Goal: Information Seeking & Learning: Check status

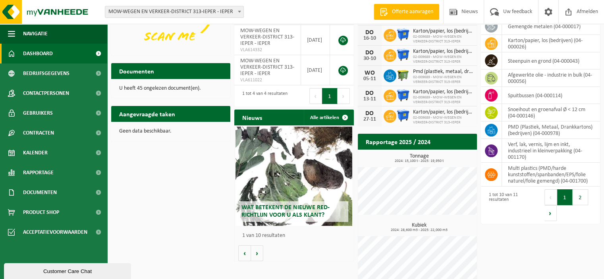
scroll to position [92, 0]
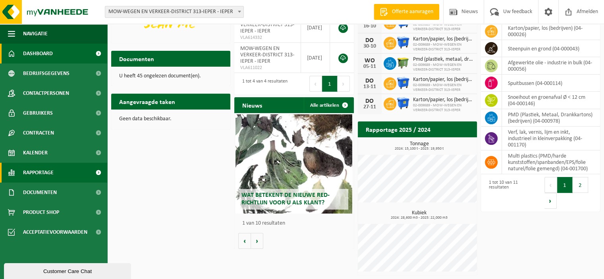
click at [40, 172] on span "Rapportage" at bounding box center [38, 173] width 31 height 20
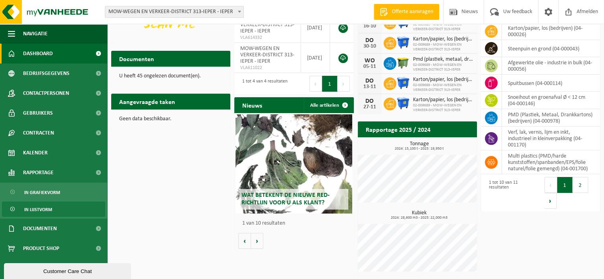
click at [39, 211] on span "In lijstvorm" at bounding box center [38, 209] width 28 height 15
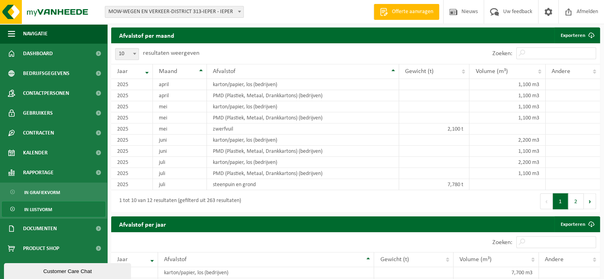
scroll to position [622, 0]
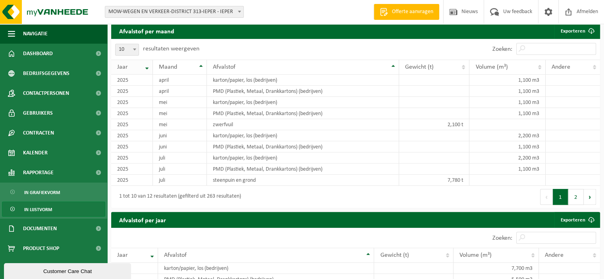
click at [145, 71] on th "Jaar" at bounding box center [132, 67] width 42 height 15
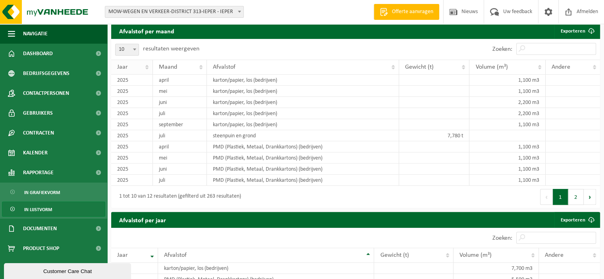
click at [148, 70] on th "Jaar" at bounding box center [132, 67] width 42 height 15
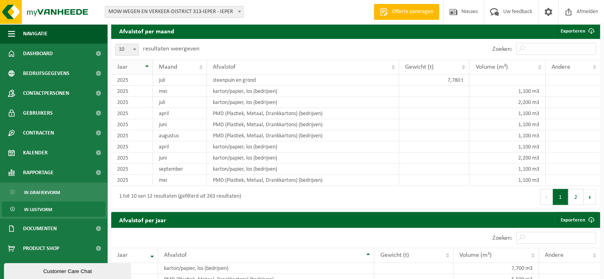
click at [146, 66] on th "Jaar" at bounding box center [132, 67] width 42 height 15
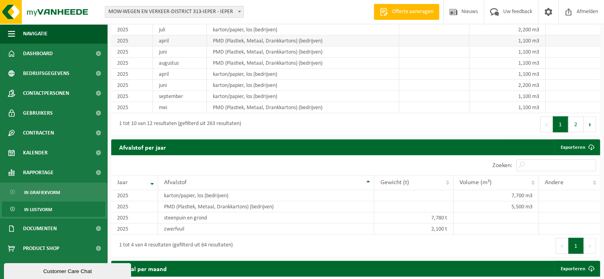
scroll to position [702, 0]
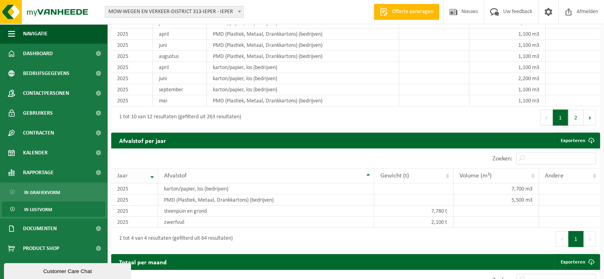
click at [151, 178] on th "Jaar" at bounding box center [134, 175] width 47 height 15
click at [151, 180] on th "Jaar" at bounding box center [134, 175] width 47 height 15
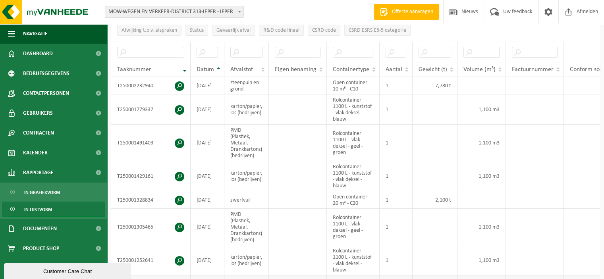
scroll to position [145, 0]
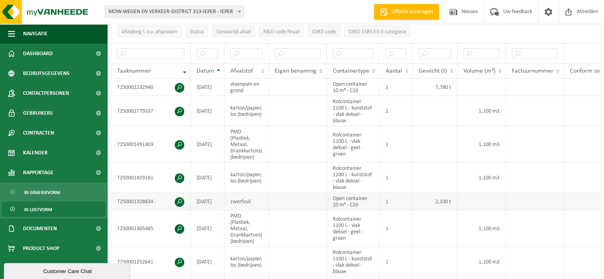
click at [176, 197] on span at bounding box center [180, 202] width 10 height 10
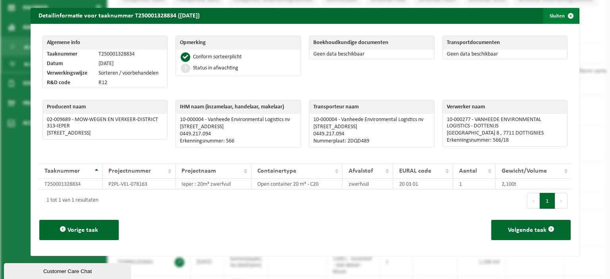
click at [550, 18] on button "Sluiten" at bounding box center [561, 16] width 35 height 16
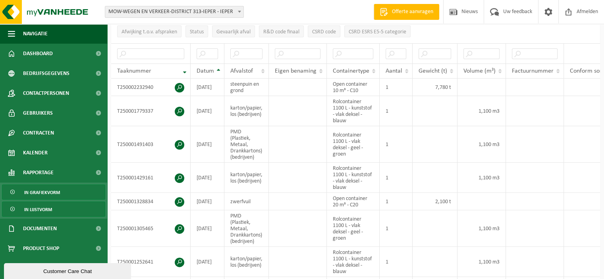
click at [48, 194] on span "In grafiekvorm" at bounding box center [42, 192] width 36 height 15
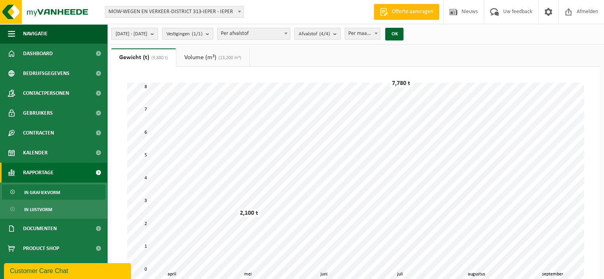
click at [158, 33] on b "submit" at bounding box center [154, 33] width 7 height 11
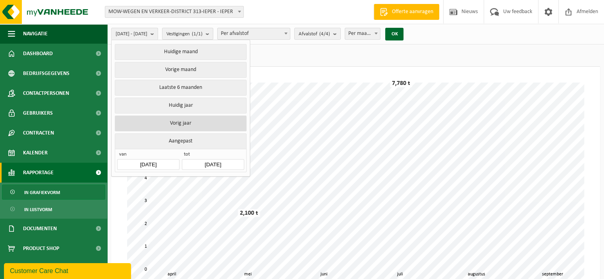
click at [192, 124] on button "Vorig jaar" at bounding box center [181, 124] width 132 height 16
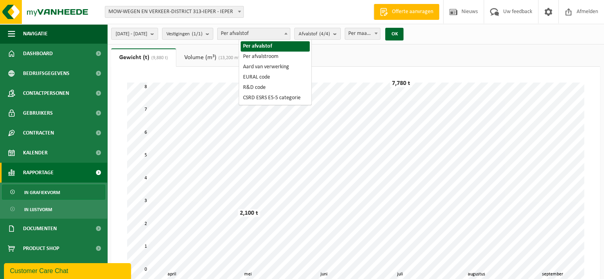
click at [290, 31] on span at bounding box center [286, 33] width 8 height 10
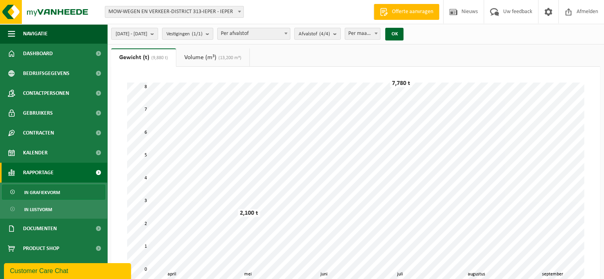
click at [463, 36] on div "2024-01-01 - 2024-12-31 Huidige maand Vorige maand Laatste 6 maanden Huidig jaa…" at bounding box center [355, 34] width 497 height 21
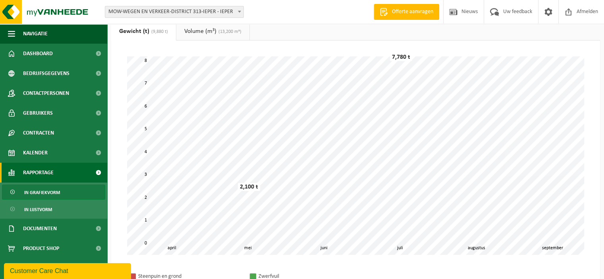
scroll to position [40, 0]
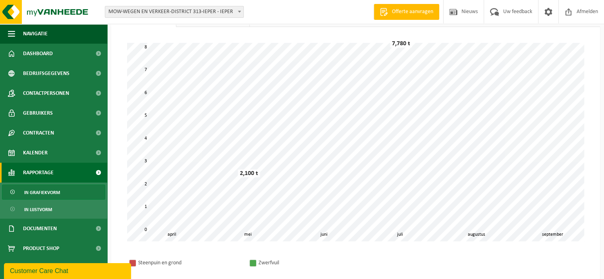
click at [31, 193] on span "In grafiekvorm" at bounding box center [42, 192] width 36 height 15
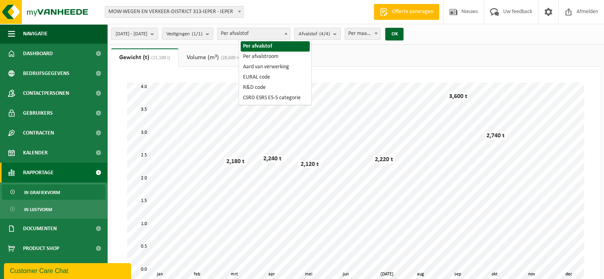
click at [288, 34] on b at bounding box center [286, 34] width 3 height 2
click at [463, 37] on div "2024-01-01 - 2024-12-31 Huidige maand Vorige maand Laatste 6 maanden Huidig jaa…" at bounding box center [355, 34] width 497 height 21
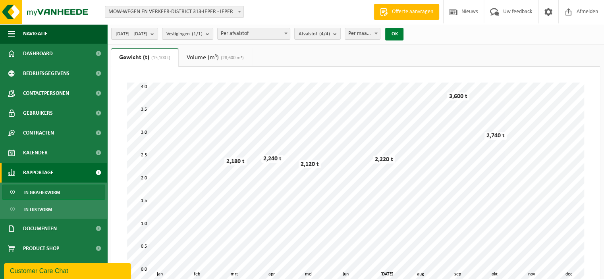
click at [404, 34] on button "OK" at bounding box center [394, 34] width 18 height 13
click at [378, 33] on b at bounding box center [376, 34] width 3 height 2
select select "3"
click at [341, 31] on b "submit" at bounding box center [336, 33] width 7 height 11
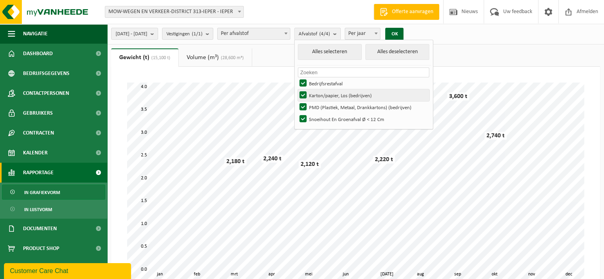
click at [324, 92] on label "Karton/papier, Los (bedrijven)" at bounding box center [364, 95] width 132 height 12
click at [297, 89] on input "Karton/papier, Los (bedrijven)" at bounding box center [296, 89] width 0 height 0
checkbox input "false"
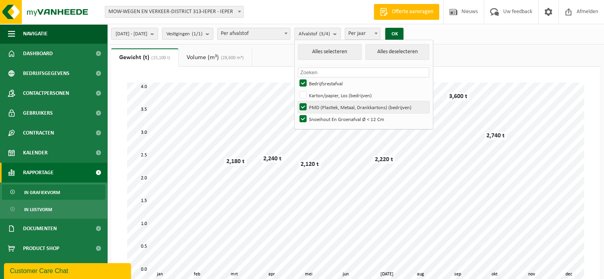
click at [327, 106] on label "PMD (Plastiek, Metaal, Drankkartons) (bedrijven)" at bounding box center [364, 107] width 132 height 12
click at [297, 101] on input "PMD (Plastiek, Metaal, Drankkartons) (bedrijven)" at bounding box center [296, 101] width 0 height 0
checkbox input "false"
click at [323, 120] on label "Snoeihout En Groenafval Ø < 12 Cm" at bounding box center [364, 119] width 132 height 12
click at [297, 113] on input "Snoeihout En Groenafval Ø < 12 Cm" at bounding box center [296, 113] width 0 height 0
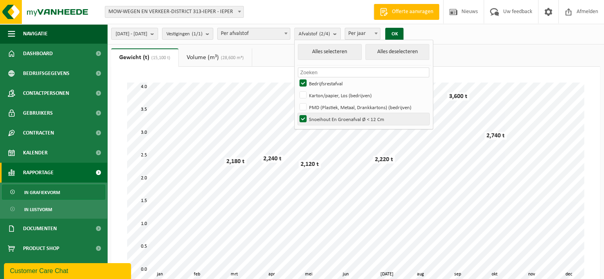
checkbox input "false"
click at [404, 31] on button "OK" at bounding box center [394, 34] width 18 height 13
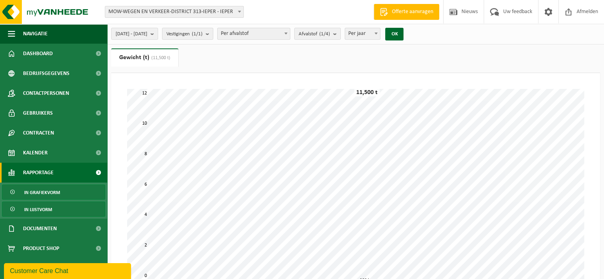
click at [34, 207] on span "In lijstvorm" at bounding box center [38, 209] width 28 height 15
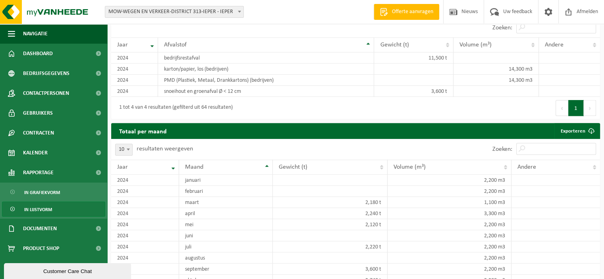
scroll to position [860, 0]
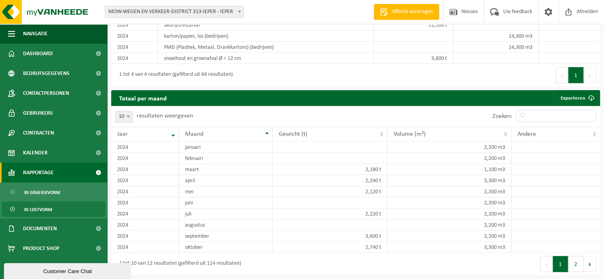
click at [97, 173] on span at bounding box center [98, 173] width 18 height 20
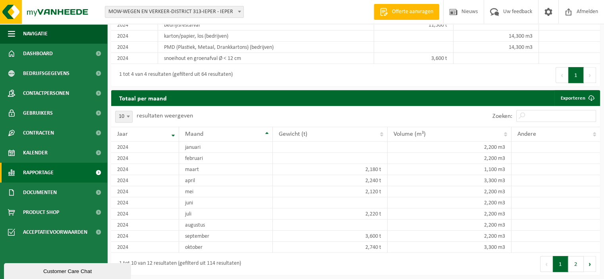
click at [68, 173] on link "Rapportage" at bounding box center [53, 173] width 107 height 20
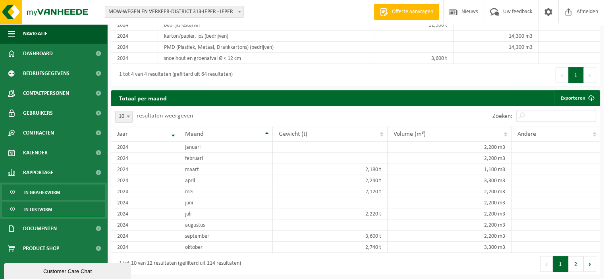
click at [43, 195] on span "In grafiekvorm" at bounding box center [42, 192] width 36 height 15
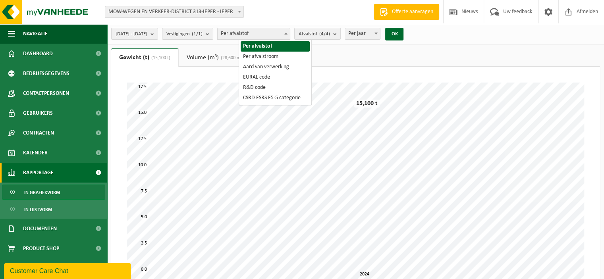
click at [288, 33] on b at bounding box center [286, 34] width 3 height 2
select select "2"
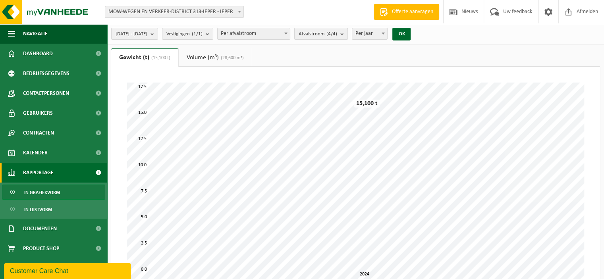
click at [348, 34] on b "submit" at bounding box center [344, 33] width 7 height 11
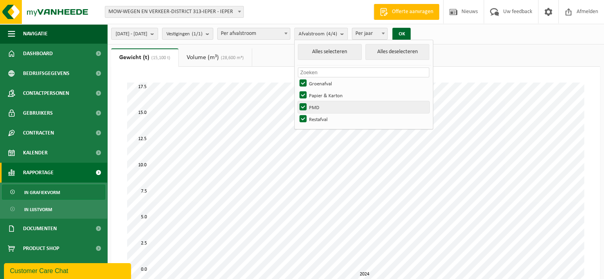
click at [324, 108] on label "PMD" at bounding box center [364, 107] width 132 height 12
click at [297, 101] on input "PMD" at bounding box center [296, 101] width 0 height 0
checkbox input "false"
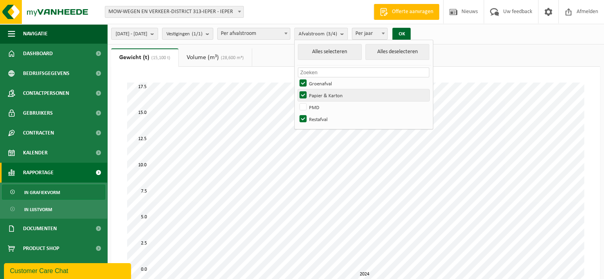
click at [324, 94] on label "Papier & Karton" at bounding box center [364, 95] width 132 height 12
click at [297, 89] on input "Papier & Karton" at bounding box center [296, 89] width 0 height 0
checkbox input "false"
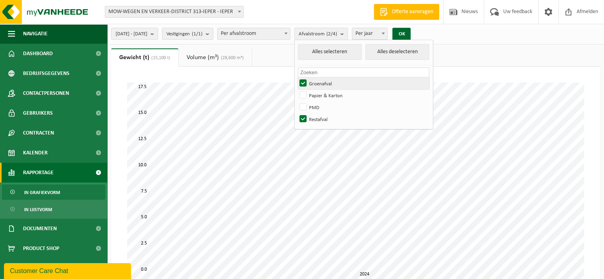
click at [326, 79] on label "Groenafval" at bounding box center [364, 83] width 132 height 12
click at [297, 77] on input "Groenafval" at bounding box center [296, 77] width 0 height 0
checkbox input "false"
click at [411, 32] on button "OK" at bounding box center [402, 34] width 18 height 13
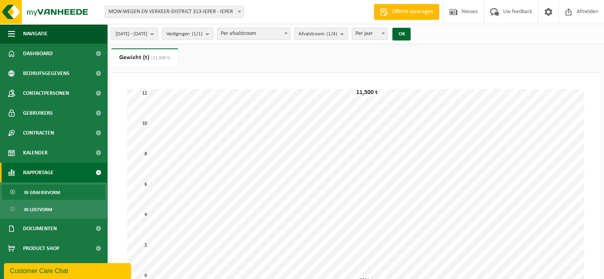
click at [46, 190] on span "In grafiekvorm" at bounding box center [42, 192] width 36 height 15
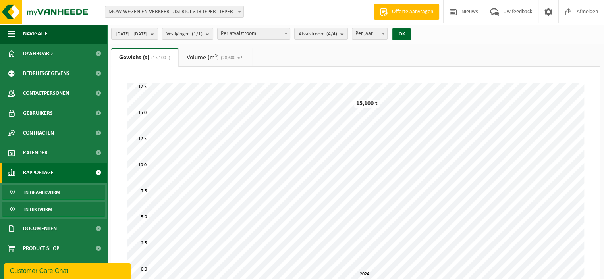
click at [58, 213] on link "In lijstvorm" at bounding box center [53, 209] width 103 height 15
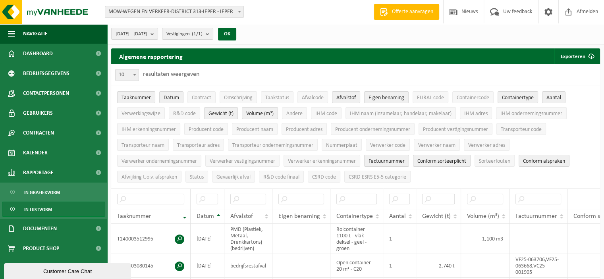
click at [27, 209] on span "In lijstvorm" at bounding box center [38, 209] width 28 height 15
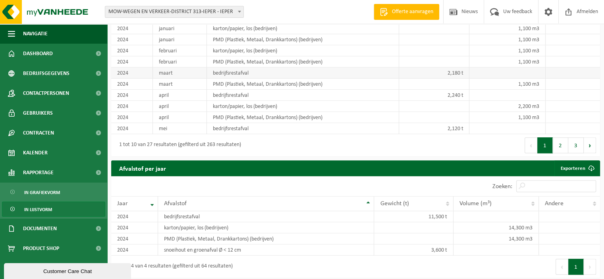
scroll to position [621, 0]
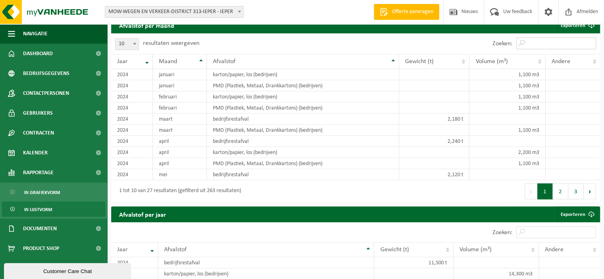
click at [537, 46] on input "Zoeken:" at bounding box center [557, 43] width 80 height 12
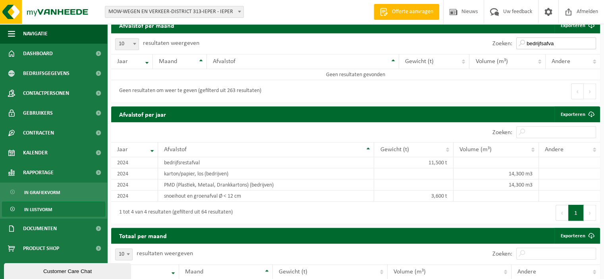
type input "bedrijfsafval"
